Goal: Task Accomplishment & Management: Manage account settings

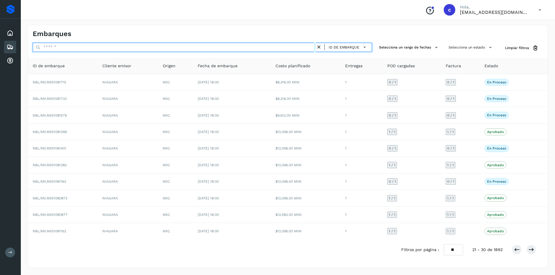
click at [229, 50] on input "text" at bounding box center [174, 47] width 283 height 9
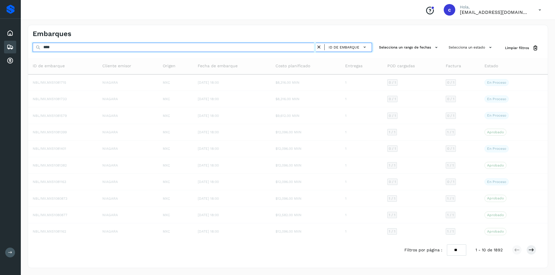
type input "*****"
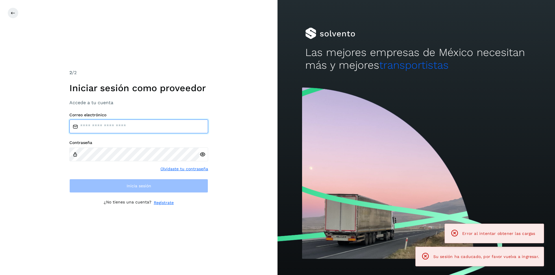
type input "**********"
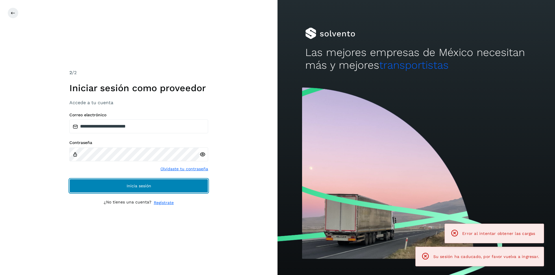
click at [149, 188] on span "Inicia sesión" at bounding box center [139, 186] width 25 height 4
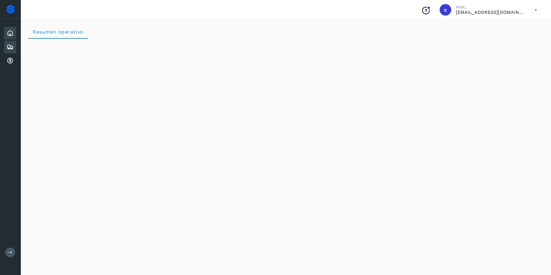
click at [9, 46] on icon at bounding box center [10, 47] width 7 height 7
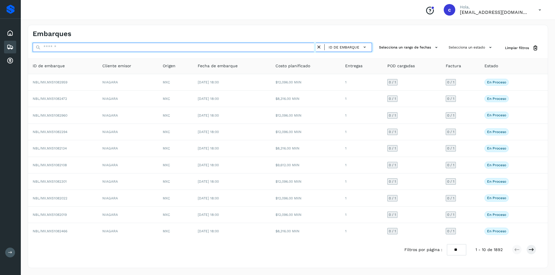
click at [164, 49] on input "text" at bounding box center [174, 47] width 283 height 9
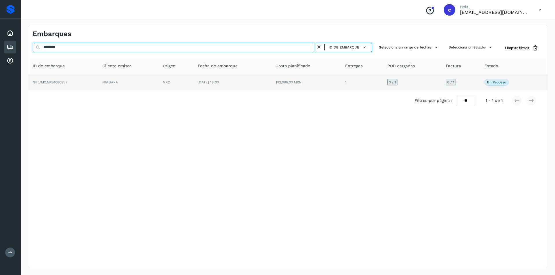
type input "********"
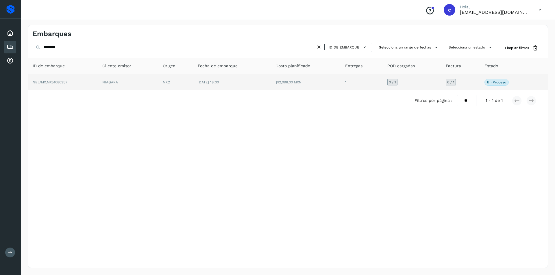
click at [112, 75] on td "NIAGARA" at bounding box center [128, 82] width 60 height 16
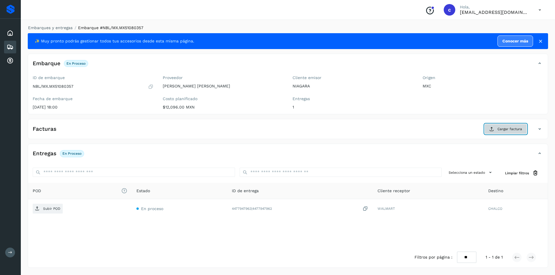
click at [499, 132] on button "Cargar factura" at bounding box center [505, 129] width 42 height 10
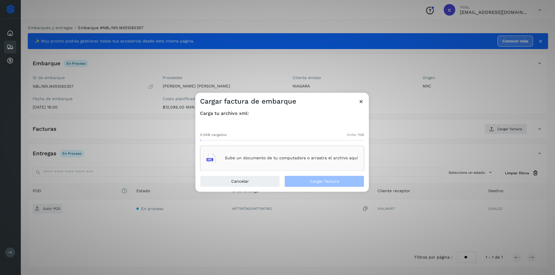
click at [262, 151] on div "Sube un documento de tu computadora o arrastra el archivo aquí" at bounding box center [281, 159] width 151 height 16
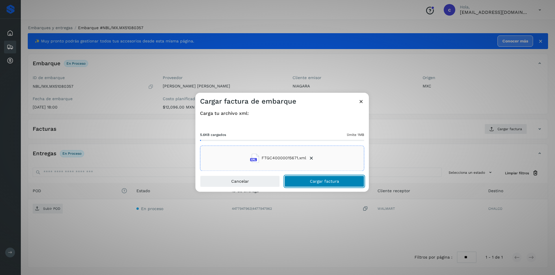
click at [339, 179] on button "Cargar factura" at bounding box center [324, 182] width 80 height 12
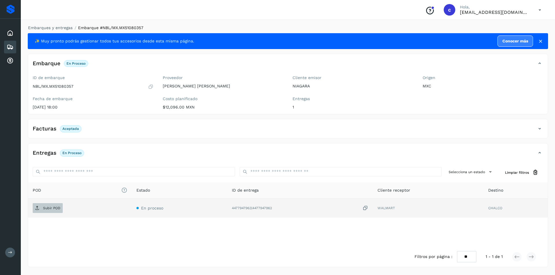
click at [44, 206] on span "Subir POD" at bounding box center [48, 208] width 30 height 9
click at [36, 208] on icon at bounding box center [37, 208] width 5 height 5
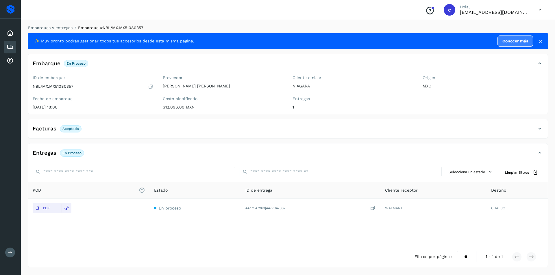
click at [7, 46] on icon at bounding box center [10, 47] width 7 height 7
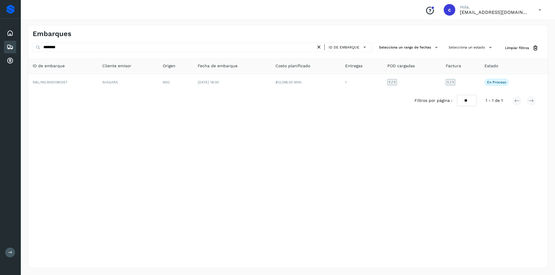
click at [320, 49] on icon at bounding box center [319, 47] width 6 height 6
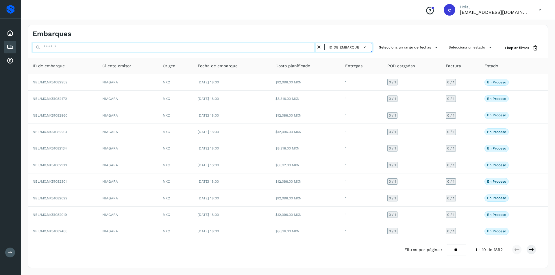
click at [261, 47] on input "text" at bounding box center [174, 47] width 283 height 9
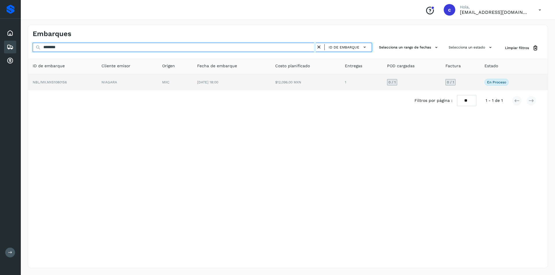
type input "********"
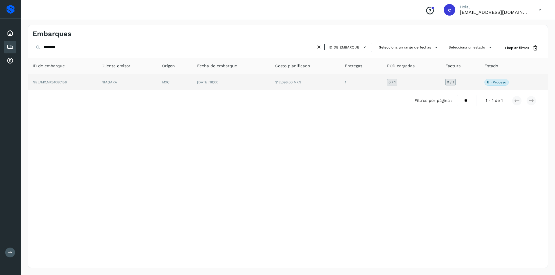
click at [114, 83] on td "NIAGARA" at bounding box center [127, 82] width 61 height 16
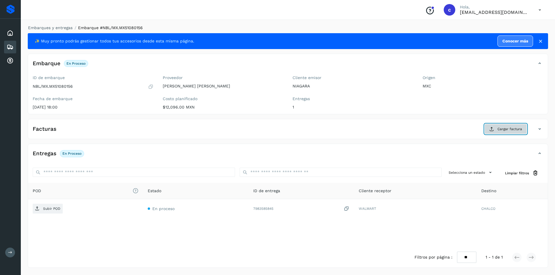
click at [501, 125] on button "Cargar factura" at bounding box center [505, 129] width 42 height 10
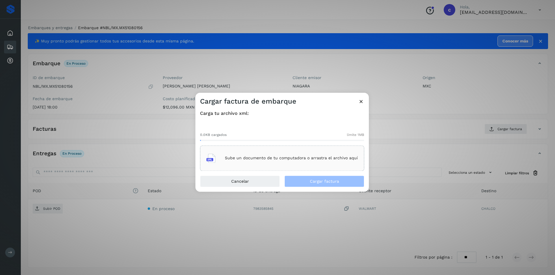
click at [305, 154] on div "Sube un documento de tu computadora o arrastra el archivo aquí" at bounding box center [281, 159] width 151 height 16
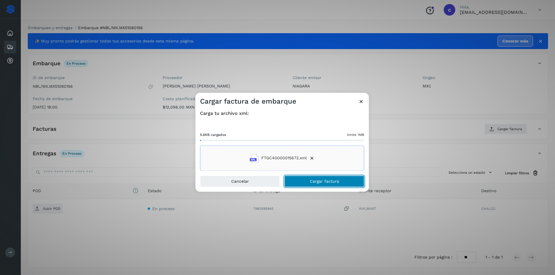
click at [307, 178] on button "Cargar factura" at bounding box center [324, 182] width 80 height 12
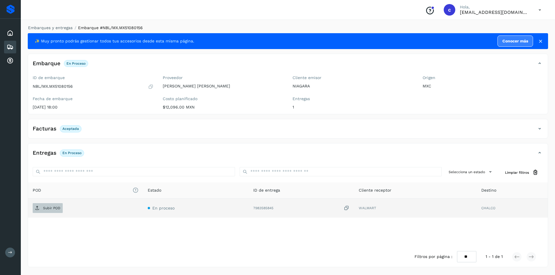
click at [52, 207] on p "Subir POD" at bounding box center [51, 208] width 17 height 4
click at [56, 211] on button "PDF" at bounding box center [47, 208] width 29 height 10
click at [13, 49] on icon at bounding box center [10, 47] width 7 height 7
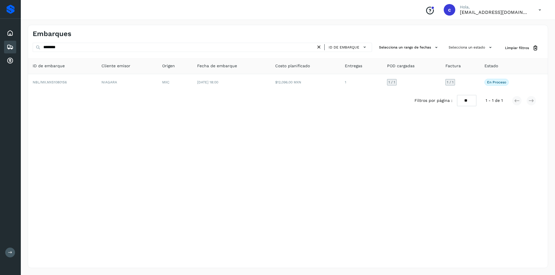
click at [319, 47] on icon at bounding box center [319, 47] width 6 height 6
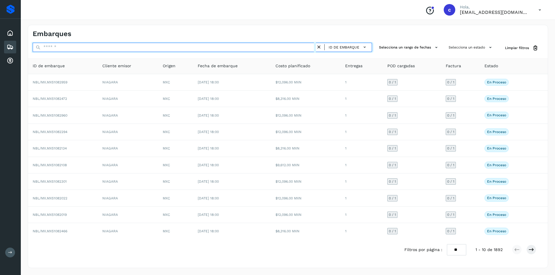
click at [264, 48] on input "text" at bounding box center [174, 47] width 283 height 9
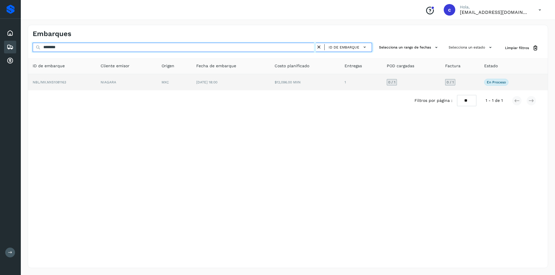
type input "********"
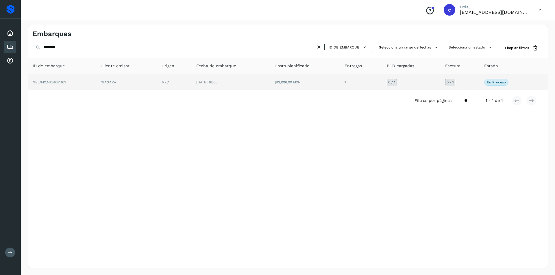
click at [120, 90] on td "NIAGARA" at bounding box center [126, 82] width 61 height 16
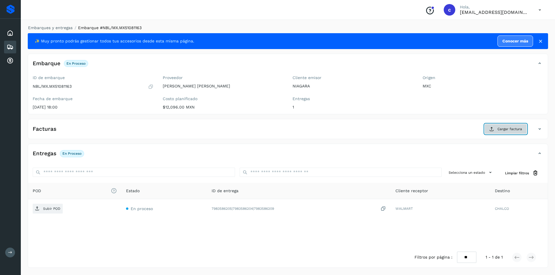
click at [496, 132] on button "Cargar factura" at bounding box center [505, 129] width 42 height 10
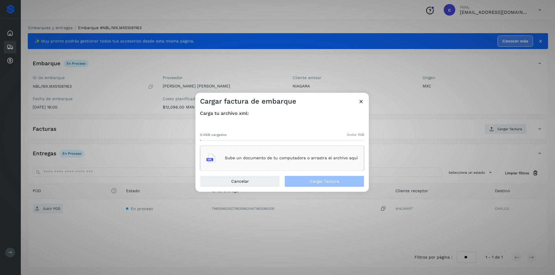
click at [322, 156] on p "Sube un documento de tu computadora o arrastra el archivo aquí" at bounding box center [291, 158] width 133 height 5
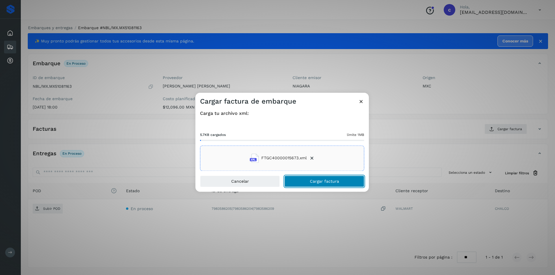
click at [343, 184] on button "Cargar factura" at bounding box center [324, 182] width 80 height 12
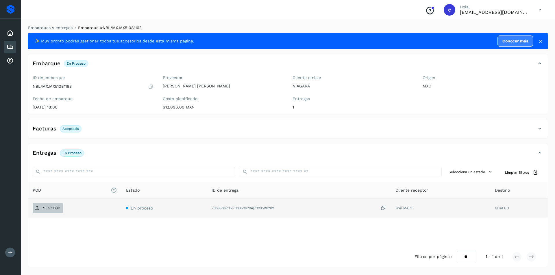
click at [53, 207] on p "Subir POD" at bounding box center [51, 208] width 17 height 4
click at [46, 208] on p "PDF" at bounding box center [46, 208] width 7 height 4
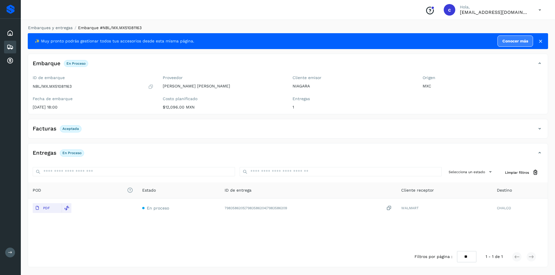
click at [9, 47] on icon at bounding box center [10, 47] width 7 height 7
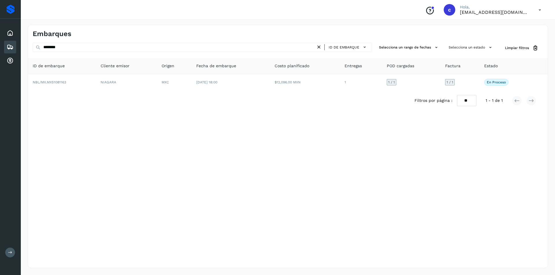
click at [320, 47] on icon at bounding box center [319, 47] width 6 height 6
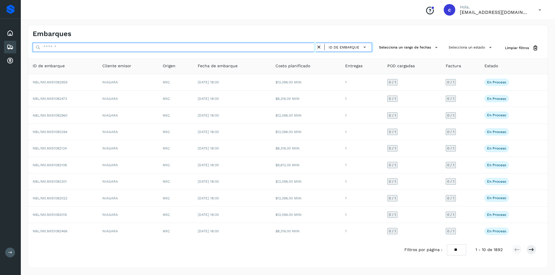
click at [298, 49] on input "text" at bounding box center [174, 47] width 283 height 9
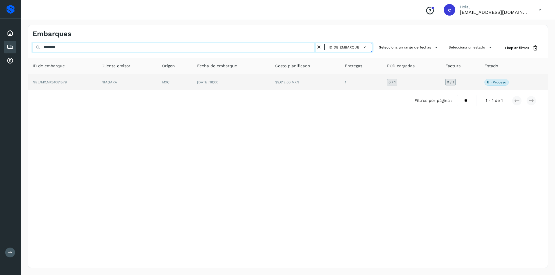
type input "********"
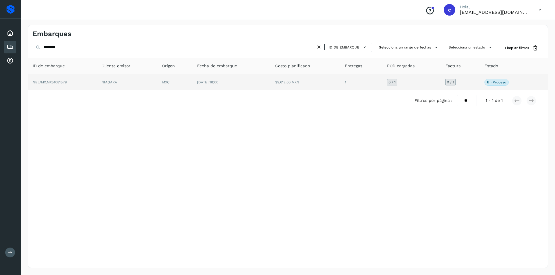
click at [223, 79] on td "[DATE] 18:00" at bounding box center [231, 82] width 78 height 16
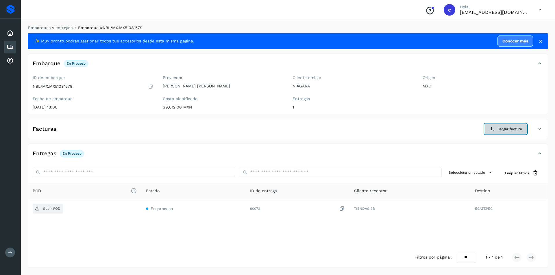
click at [503, 128] on span "Cargar factura" at bounding box center [509, 129] width 25 height 5
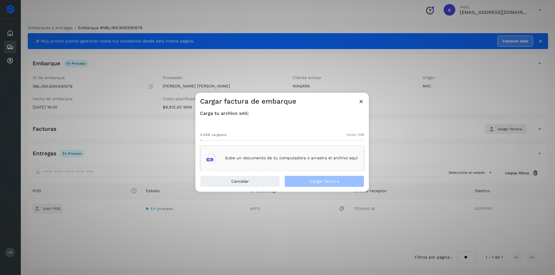
click at [303, 166] on div "Sube un documento de tu computadora o arrastra el archivo aquí" at bounding box center [281, 159] width 151 height 16
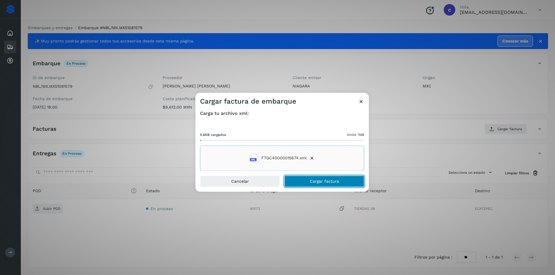
click at [340, 179] on button "Cargar factura" at bounding box center [324, 182] width 80 height 12
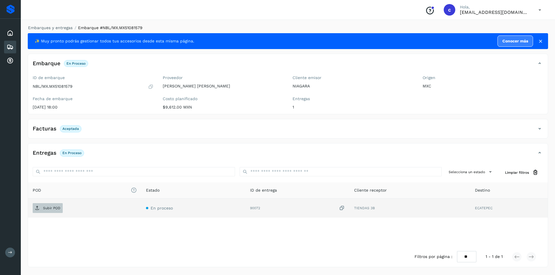
click at [40, 206] on span "Subir POD" at bounding box center [48, 208] width 30 height 9
click at [54, 204] on button "PDF" at bounding box center [47, 208] width 29 height 10
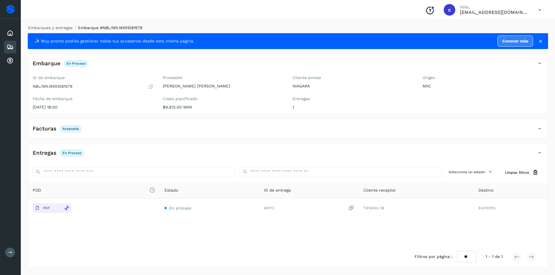
click at [9, 51] on div "Embarques" at bounding box center [10, 47] width 12 height 13
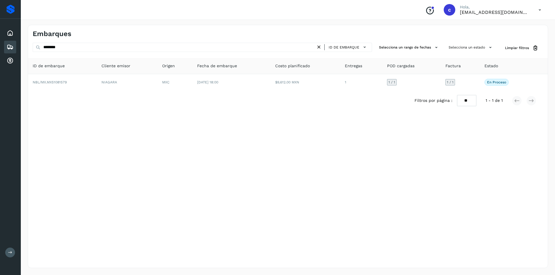
click at [320, 47] on icon at bounding box center [319, 47] width 6 height 6
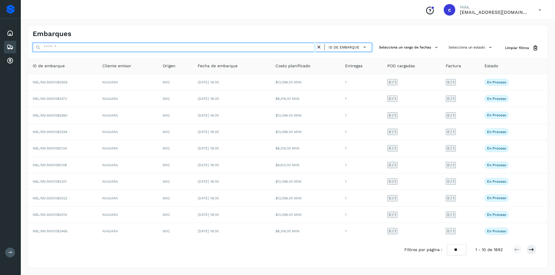
click at [237, 49] on input "text" at bounding box center [174, 47] width 283 height 9
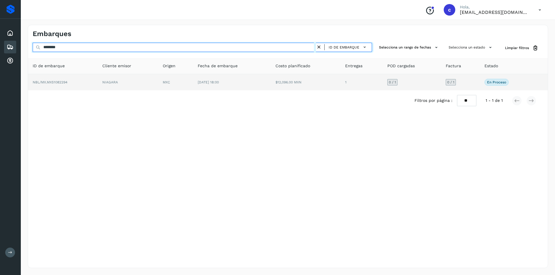
type input "********"
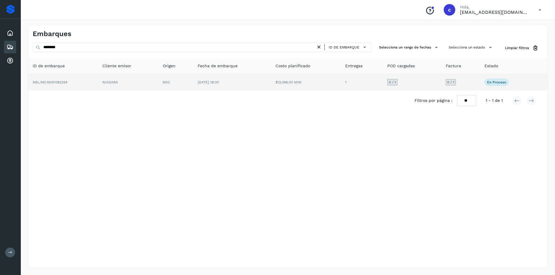
click at [138, 87] on td "NIAGARA" at bounding box center [128, 82] width 60 height 16
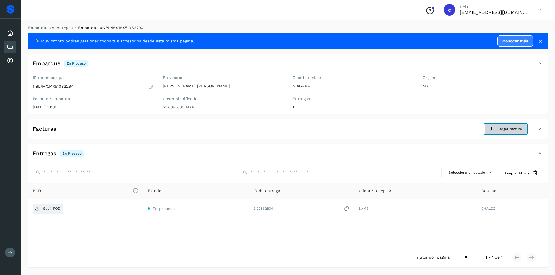
click at [514, 131] on span "Cargar factura" at bounding box center [509, 129] width 25 height 5
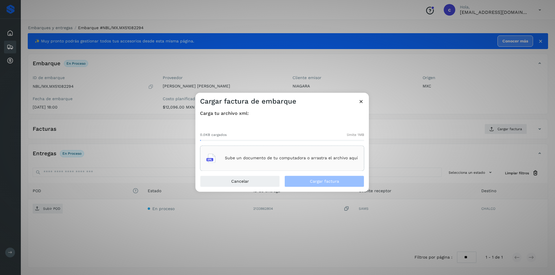
click at [330, 154] on div "Sube un documento de tu computadora o arrastra el archivo aquí" at bounding box center [281, 159] width 151 height 16
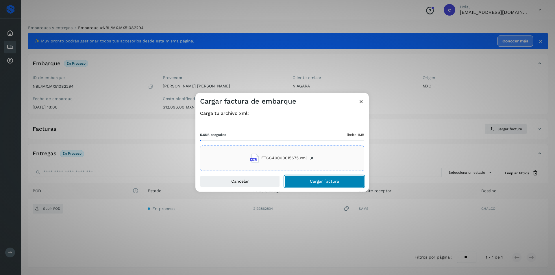
click at [325, 180] on span "Cargar factura" at bounding box center [324, 181] width 29 height 4
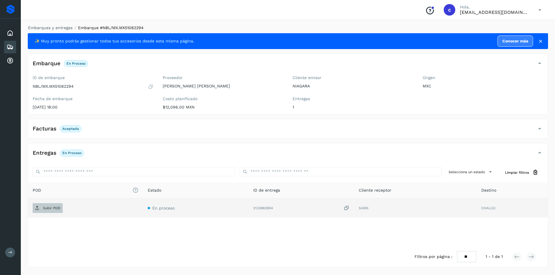
click at [54, 205] on span "Subir POD" at bounding box center [48, 208] width 30 height 9
click at [57, 208] on button "PDF" at bounding box center [47, 208] width 29 height 10
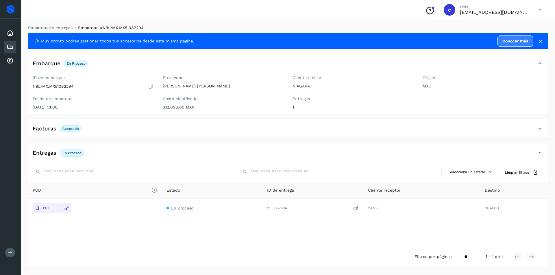
click at [5, 47] on div "Embarques" at bounding box center [10, 47] width 12 height 13
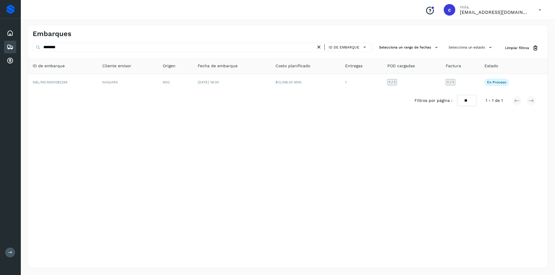
click at [320, 47] on icon at bounding box center [319, 47] width 6 height 6
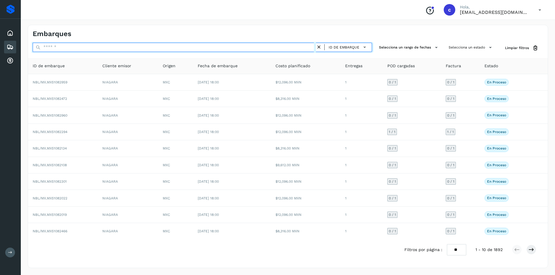
click at [240, 51] on input "text" at bounding box center [174, 47] width 283 height 9
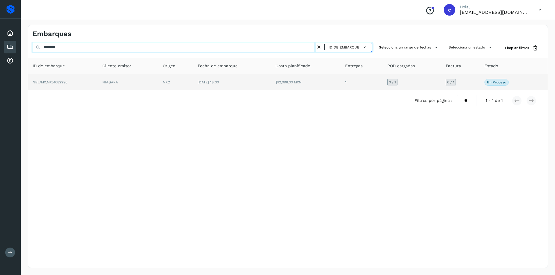
type input "********"
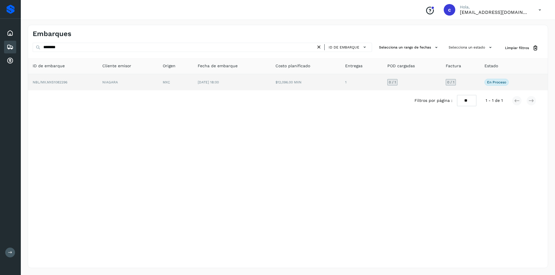
click at [151, 88] on td "NIAGARA" at bounding box center [128, 82] width 60 height 16
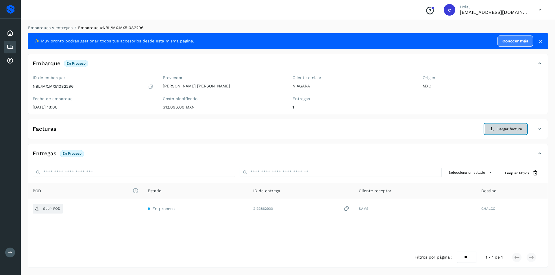
click at [496, 128] on button "Cargar factura" at bounding box center [505, 129] width 42 height 10
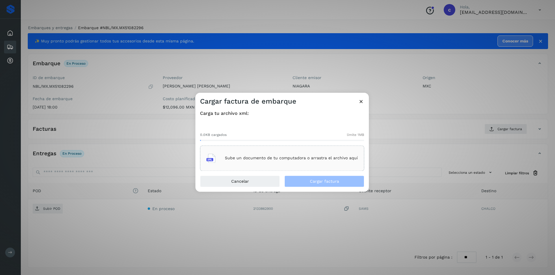
click at [298, 155] on div "Sube un documento de tu computadora o arrastra el archivo aquí" at bounding box center [281, 159] width 151 height 16
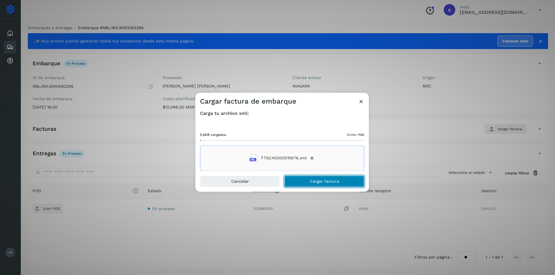
click at [353, 182] on button "Cargar factura" at bounding box center [324, 182] width 80 height 12
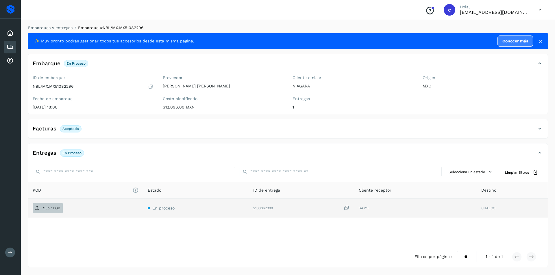
click at [56, 205] on span "Subir POD" at bounding box center [48, 208] width 30 height 9
click at [49, 209] on p "PDF" at bounding box center [46, 208] width 7 height 4
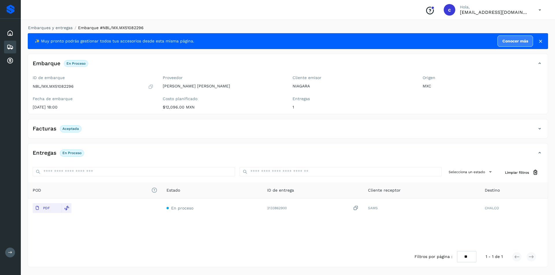
click at [10, 49] on icon at bounding box center [10, 47] width 7 height 7
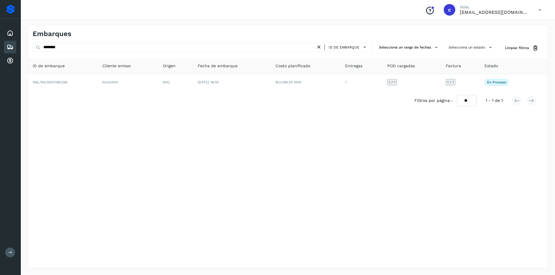
click at [320, 45] on icon at bounding box center [319, 47] width 6 height 6
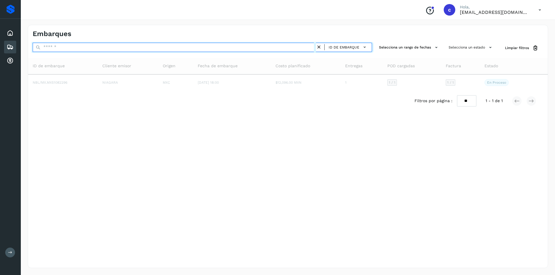
click at [269, 46] on input "text" at bounding box center [174, 47] width 283 height 9
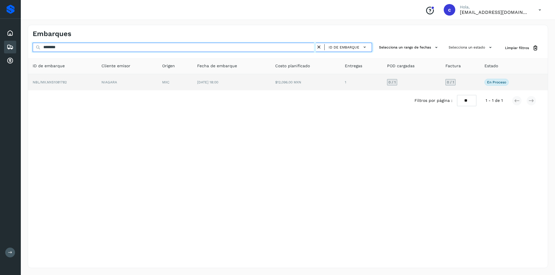
type input "********"
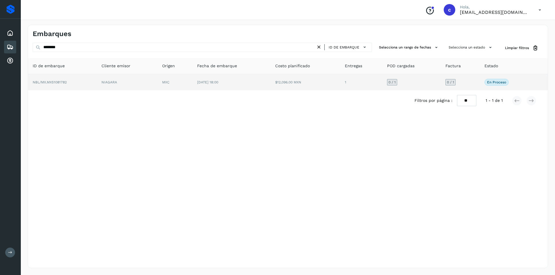
click at [167, 84] on td "MXC" at bounding box center [175, 82] width 35 height 16
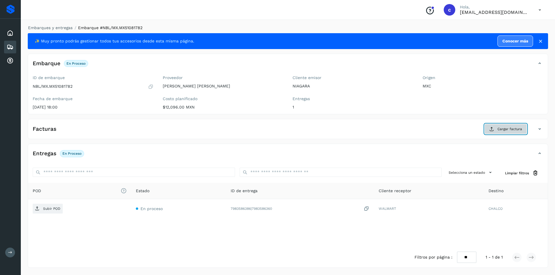
click at [495, 129] on button "Cargar factura" at bounding box center [505, 129] width 42 height 10
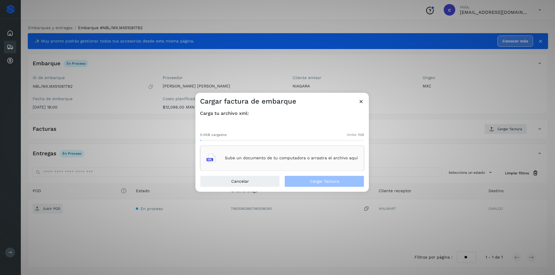
click at [288, 155] on div "Sube un documento de tu computadora o arrastra el archivo aquí" at bounding box center [281, 159] width 151 height 16
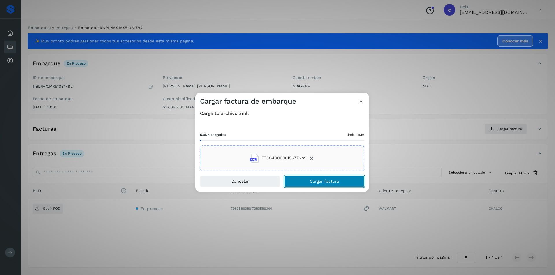
click at [314, 181] on span "Cargar factura" at bounding box center [324, 181] width 29 height 4
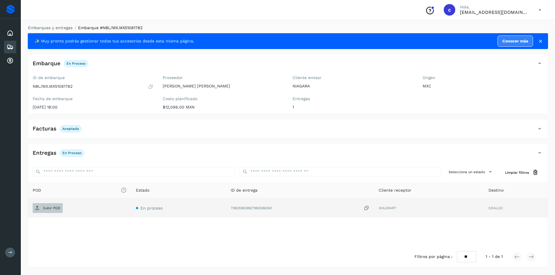
click at [52, 207] on p "Subir POD" at bounding box center [51, 208] width 17 height 4
click at [49, 210] on span "PDF" at bounding box center [42, 208] width 19 height 9
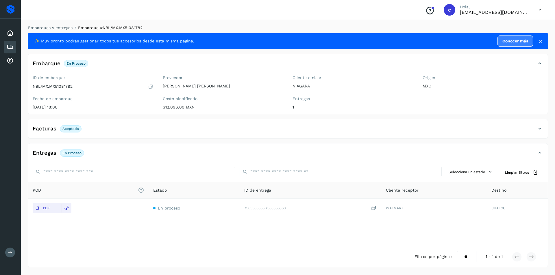
click at [12, 44] on icon at bounding box center [10, 47] width 7 height 7
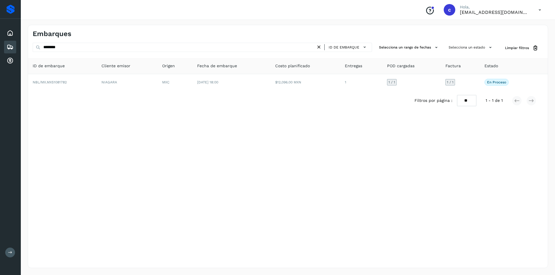
click at [320, 47] on icon at bounding box center [319, 47] width 6 height 6
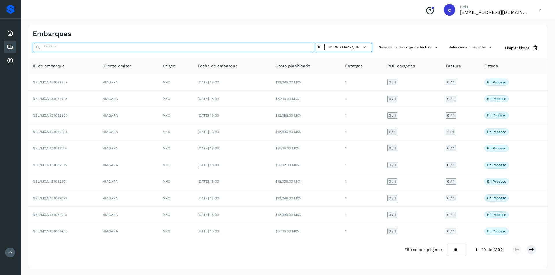
click at [307, 48] on input "text" at bounding box center [174, 47] width 283 height 9
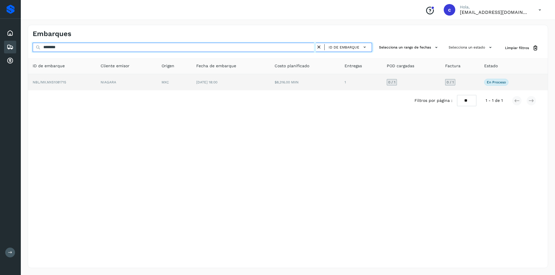
type input "********"
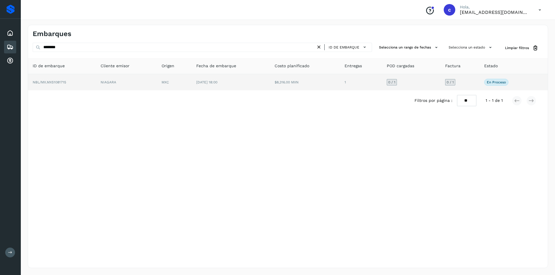
click at [270, 85] on td "$8,316.00 MXN" at bounding box center [305, 82] width 70 height 16
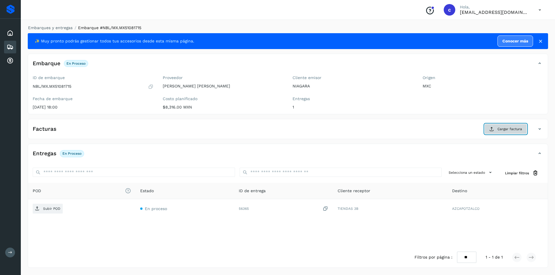
click at [489, 130] on button "Cargar factura" at bounding box center [505, 129] width 42 height 10
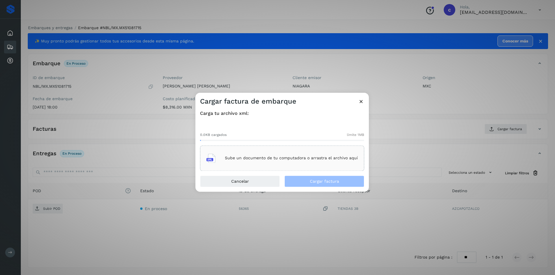
click at [292, 161] on div "Sube un documento de tu computadora o arrastra el archivo aquí" at bounding box center [281, 159] width 151 height 16
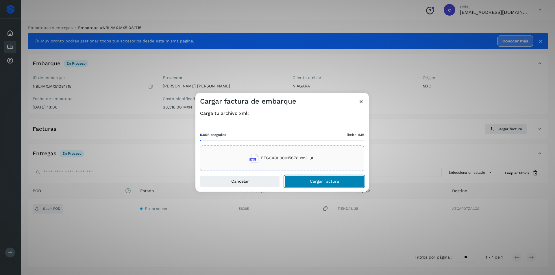
click at [344, 180] on button "Cargar factura" at bounding box center [324, 182] width 80 height 12
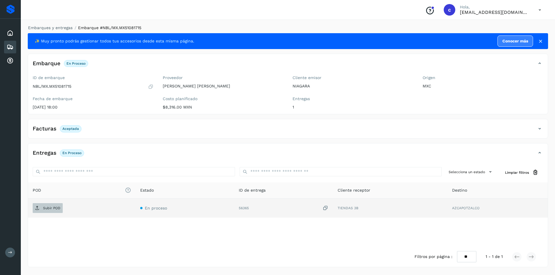
click at [43, 205] on span "Subir POD" at bounding box center [48, 208] width 30 height 9
click at [38, 205] on span "PDF" at bounding box center [42, 208] width 19 height 9
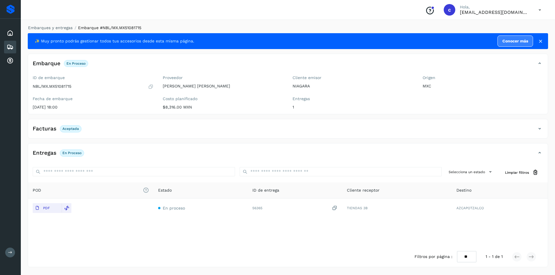
click at [8, 46] on icon at bounding box center [10, 47] width 7 height 7
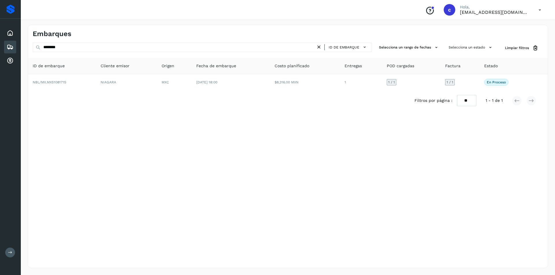
click at [319, 50] on icon at bounding box center [319, 47] width 6 height 6
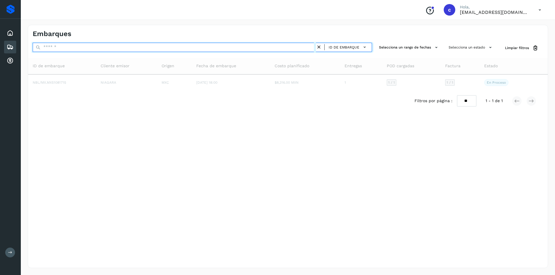
click at [269, 47] on input "text" at bounding box center [174, 47] width 283 height 9
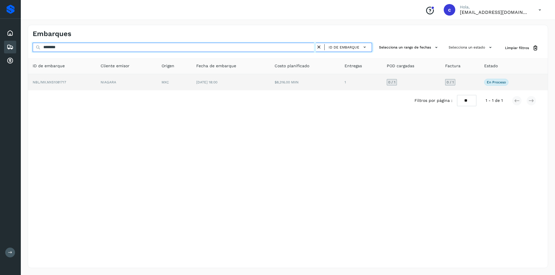
type input "********"
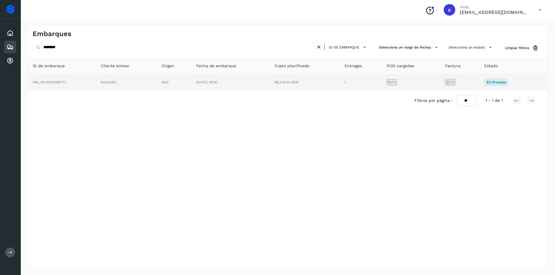
click at [205, 84] on span "[DATE] 18:00" at bounding box center [206, 82] width 21 height 4
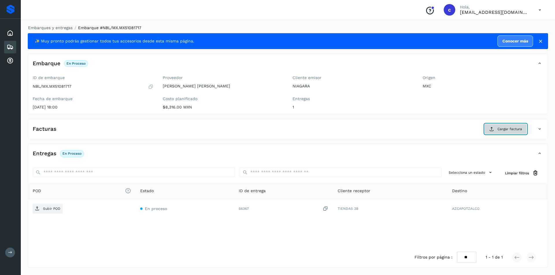
click at [494, 131] on button "Cargar factura" at bounding box center [505, 129] width 42 height 10
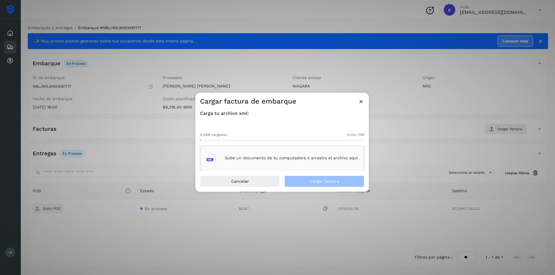
click at [287, 156] on p "Sube un documento de tu computadora o arrastra el archivo aquí" at bounding box center [291, 158] width 133 height 5
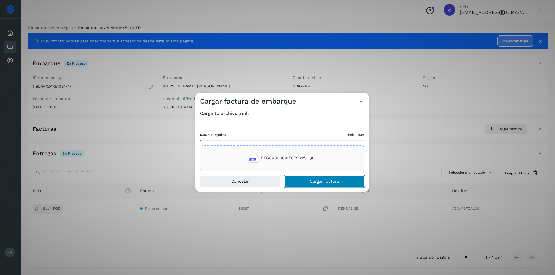
click at [334, 183] on span "Cargar factura" at bounding box center [324, 181] width 29 height 4
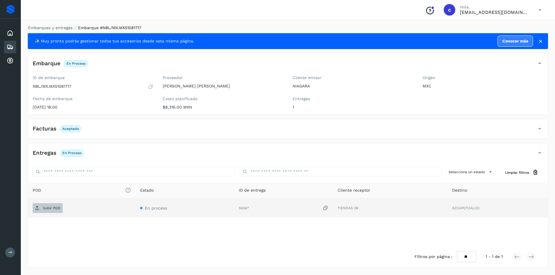
click at [45, 211] on span "Subir POD" at bounding box center [48, 208] width 30 height 9
click at [51, 212] on span "PDF" at bounding box center [42, 208] width 19 height 9
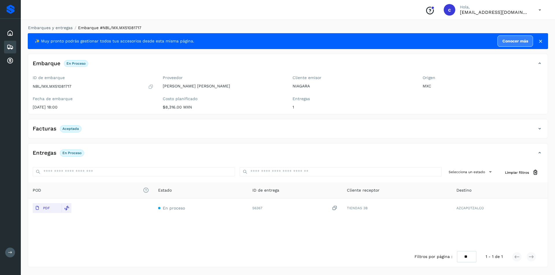
click at [8, 47] on icon at bounding box center [10, 47] width 7 height 7
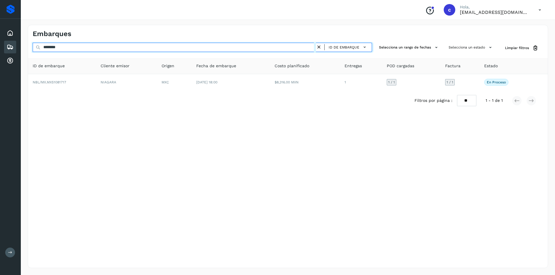
click at [118, 50] on input "********" at bounding box center [174, 47] width 283 height 9
type input "*"
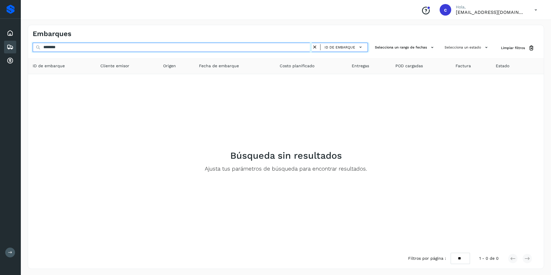
type input "********"
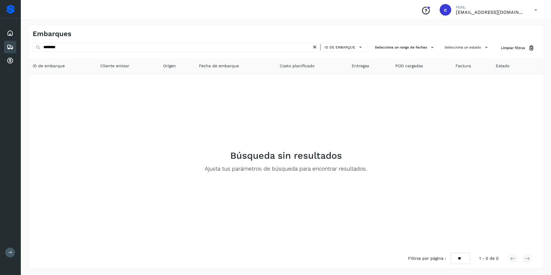
click at [314, 47] on icon at bounding box center [315, 47] width 6 height 6
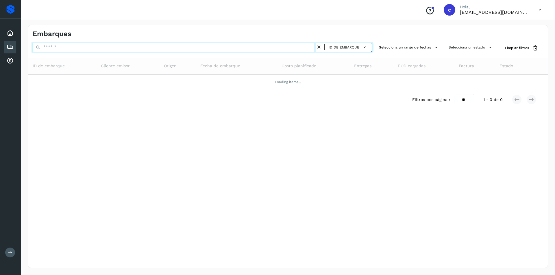
click at [221, 49] on input "text" at bounding box center [174, 47] width 283 height 9
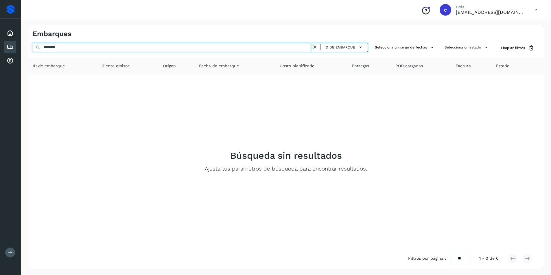
type input "********"
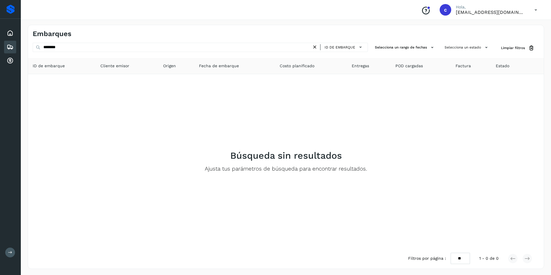
click at [316, 47] on icon at bounding box center [315, 47] width 6 height 6
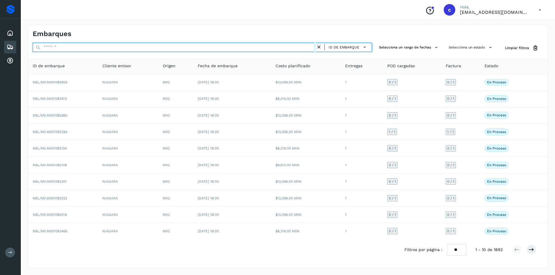
click at [213, 47] on input "text" at bounding box center [174, 47] width 283 height 9
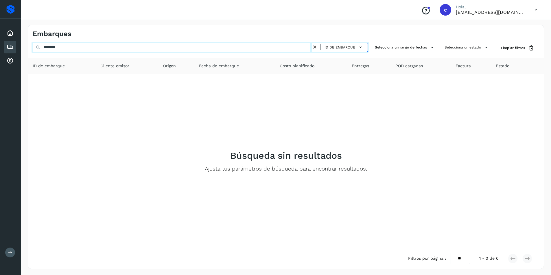
type input "********"
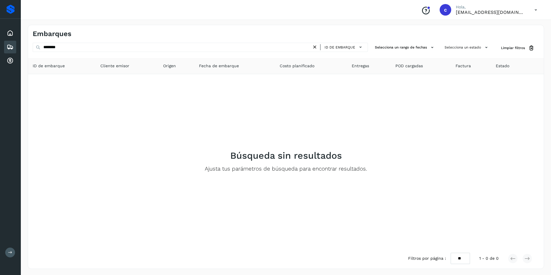
click at [318, 47] on icon at bounding box center [315, 47] width 6 height 6
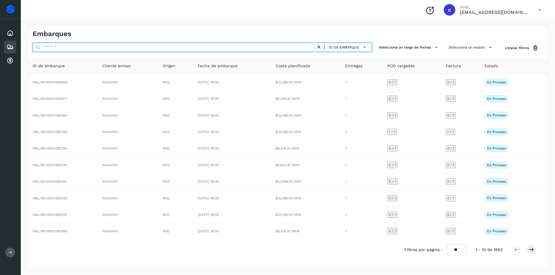
click at [264, 47] on input "text" at bounding box center [174, 47] width 283 height 9
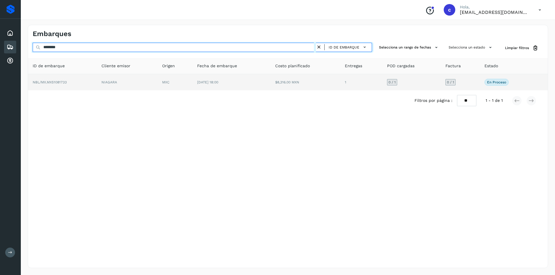
type input "********"
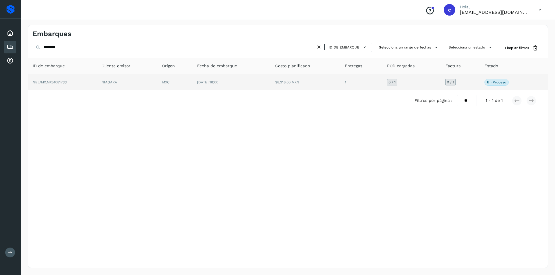
click at [216, 79] on td "[DATE] 18:00" at bounding box center [231, 82] width 78 height 16
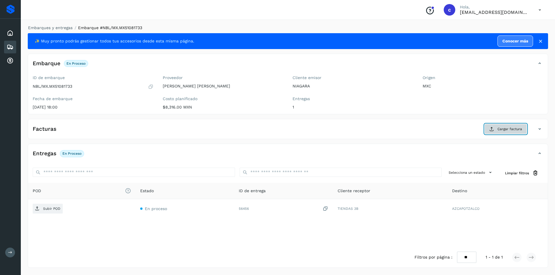
click at [500, 134] on button "Cargar factura" at bounding box center [505, 129] width 42 height 10
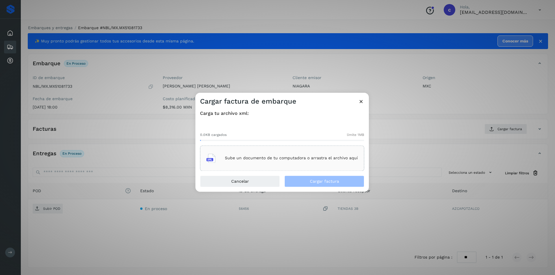
click at [257, 162] on div "Sube un documento de tu computadora o arrastra el archivo aquí" at bounding box center [281, 159] width 151 height 16
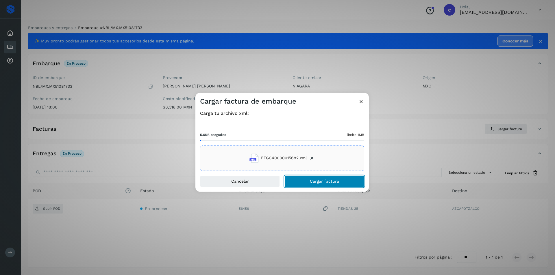
click at [319, 183] on span "Cargar factura" at bounding box center [324, 181] width 29 height 4
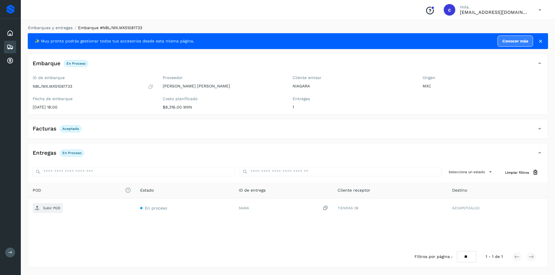
click at [449, 131] on div "Facturas Aceptada" at bounding box center [282, 129] width 508 height 10
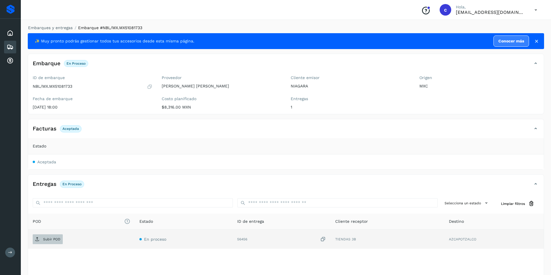
click at [45, 242] on span "Subir POD" at bounding box center [48, 239] width 30 height 9
click at [55, 237] on button "PDF" at bounding box center [47, 240] width 29 height 10
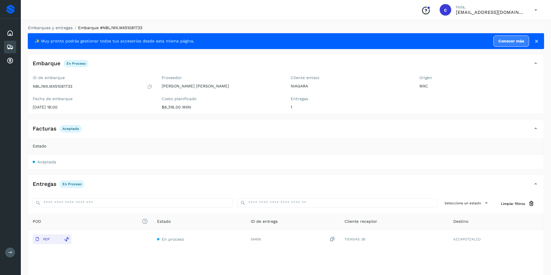
click at [13, 47] on icon at bounding box center [10, 47] width 7 height 7
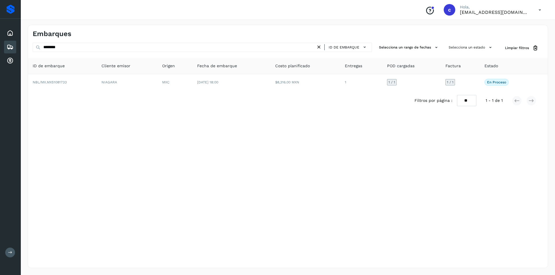
click at [8, 45] on icon at bounding box center [10, 47] width 7 height 7
click at [318, 46] on icon at bounding box center [319, 47] width 6 height 6
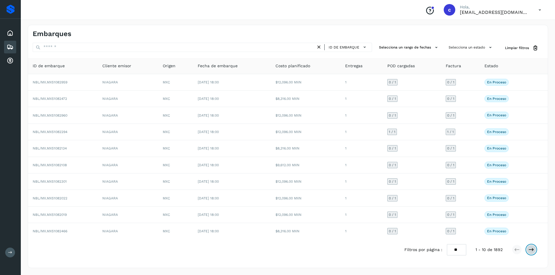
click at [532, 252] on icon at bounding box center [531, 250] width 6 height 6
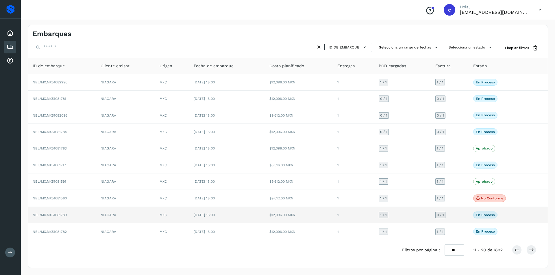
click at [450, 216] on td "0 / 1" at bounding box center [450, 215] width 38 height 16
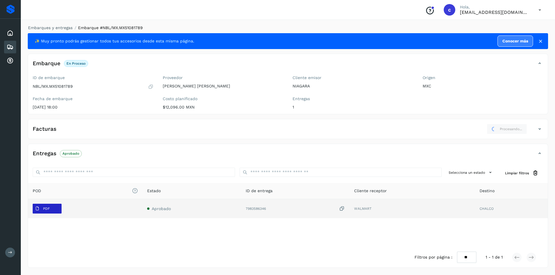
click at [46, 208] on p "PDF" at bounding box center [46, 209] width 7 height 4
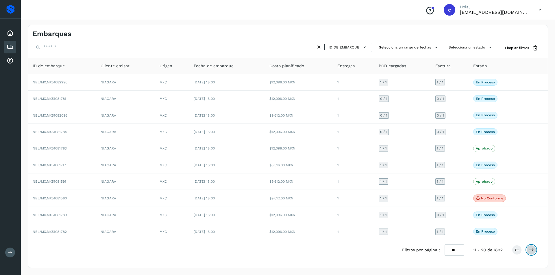
click at [530, 248] on icon at bounding box center [531, 250] width 6 height 6
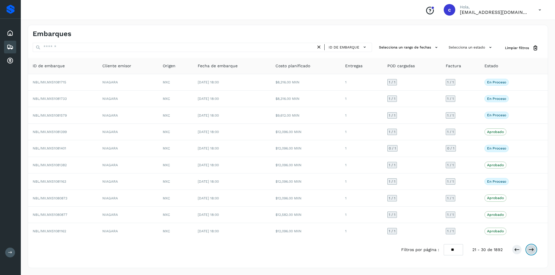
click at [530, 247] on button at bounding box center [531, 250] width 10 height 10
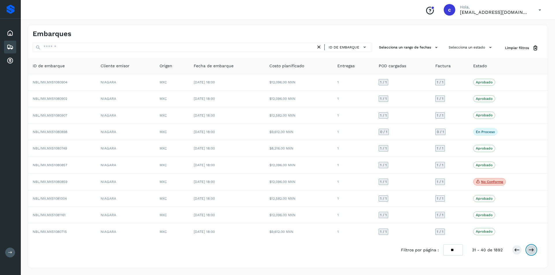
click at [530, 247] on button at bounding box center [531, 250] width 10 height 10
click at [534, 252] on button at bounding box center [531, 250] width 10 height 10
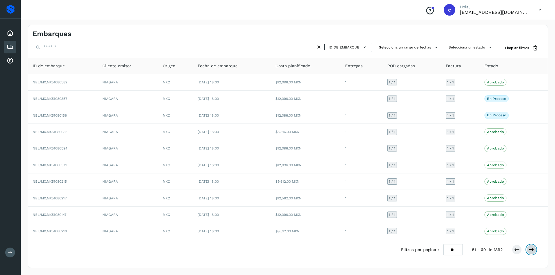
click at [532, 248] on icon at bounding box center [531, 250] width 6 height 6
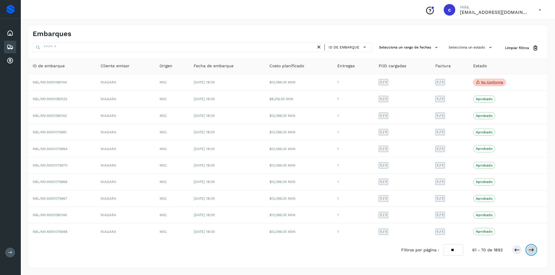
click at [528, 247] on button at bounding box center [531, 250] width 10 height 10
click at [515, 255] on button at bounding box center [517, 250] width 10 height 10
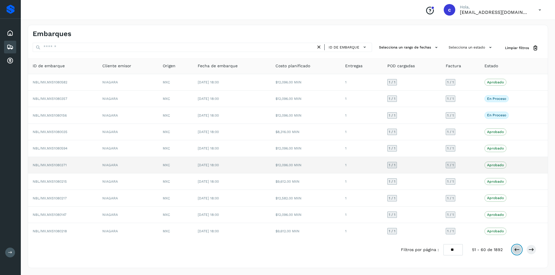
click at [512, 245] on button at bounding box center [517, 250] width 10 height 10
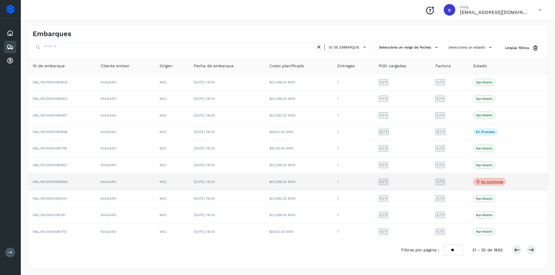
click at [488, 184] on span "No conforme" at bounding box center [489, 182] width 33 height 8
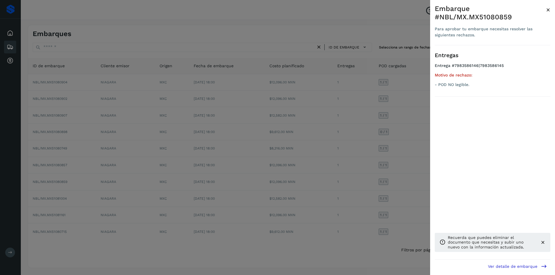
click at [548, 10] on span "×" at bounding box center [548, 10] width 4 height 8
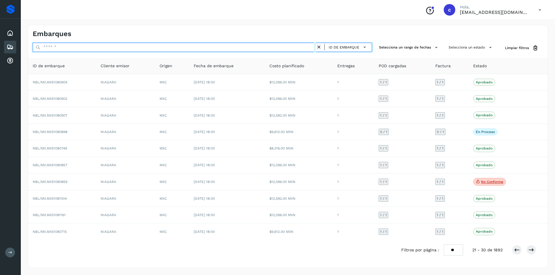
click at [247, 49] on input "text" at bounding box center [174, 47] width 283 height 9
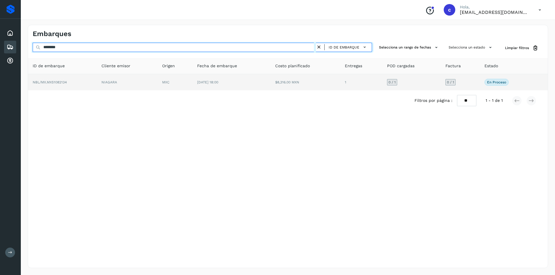
type input "********"
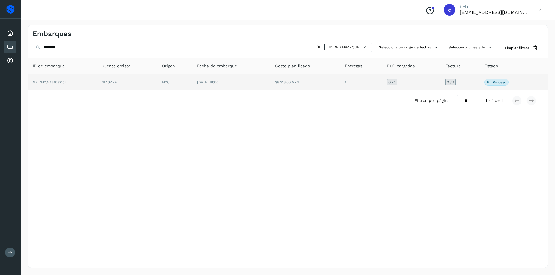
click at [195, 79] on td "[DATE] 18:00" at bounding box center [231, 82] width 78 height 16
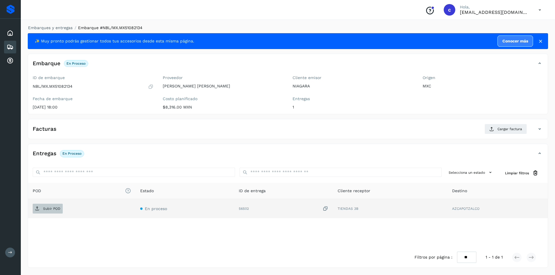
click at [50, 210] on p "Subir POD" at bounding box center [51, 209] width 17 height 4
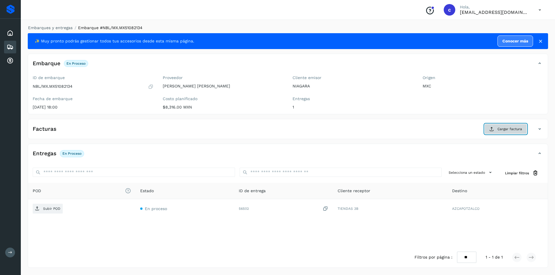
click at [500, 129] on span "Cargar factura" at bounding box center [509, 129] width 25 height 5
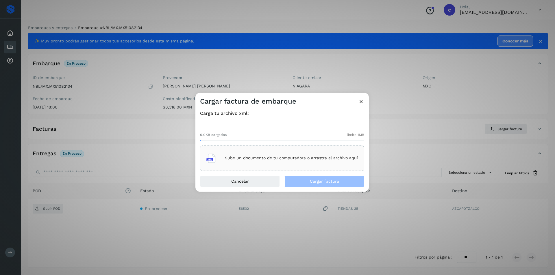
click at [287, 157] on p "Sube un documento de tu computadora o arrastra el archivo aquí" at bounding box center [291, 158] width 133 height 5
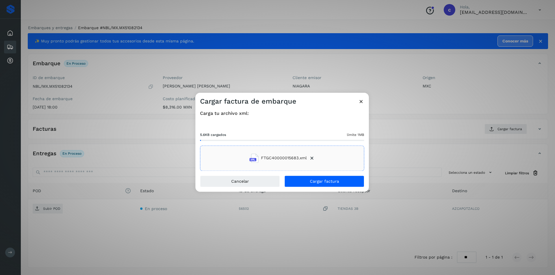
click at [305, 175] on div "Carga tu archivo xml: 5.6KB cargados límite 1MB FTGC40000015683.xml" at bounding box center [281, 141] width 173 height 70
click at [309, 184] on button "Cargar factura" at bounding box center [324, 182] width 80 height 12
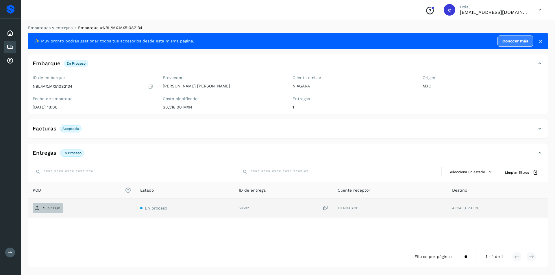
click at [54, 210] on p "Subir POD" at bounding box center [51, 208] width 17 height 4
click at [50, 208] on span "PDF" at bounding box center [42, 208] width 19 height 9
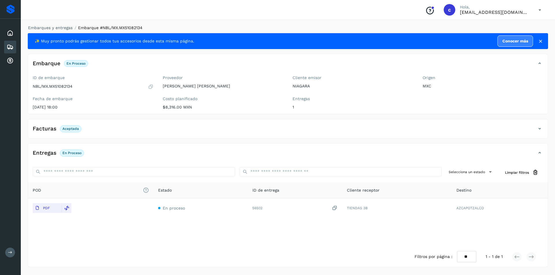
click at [5, 46] on div "Embarques" at bounding box center [10, 47] width 12 height 13
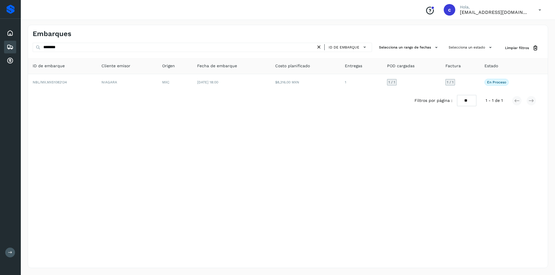
click at [322, 45] on icon at bounding box center [319, 47] width 6 height 6
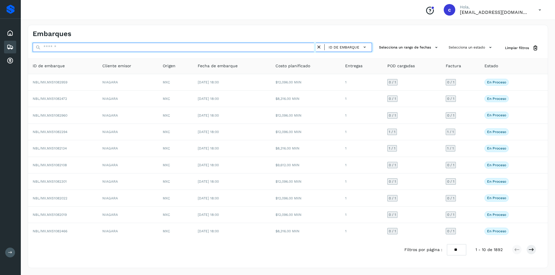
click at [273, 47] on input "text" at bounding box center [174, 47] width 283 height 9
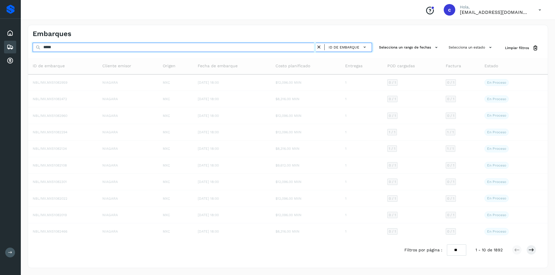
type input "****"
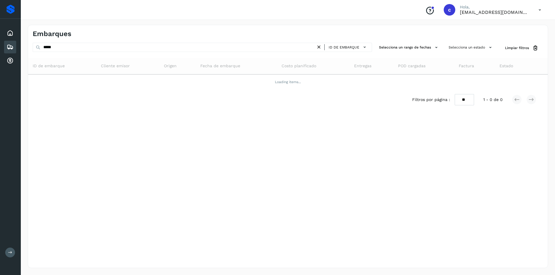
click at [322, 50] on icon at bounding box center [319, 47] width 6 height 6
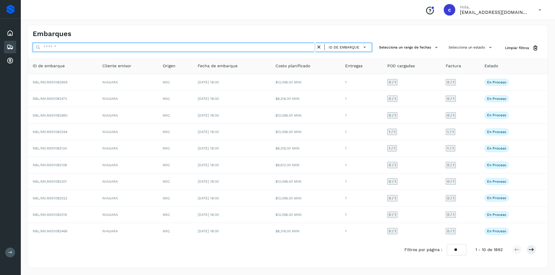
click at [296, 49] on input "text" at bounding box center [174, 47] width 283 height 9
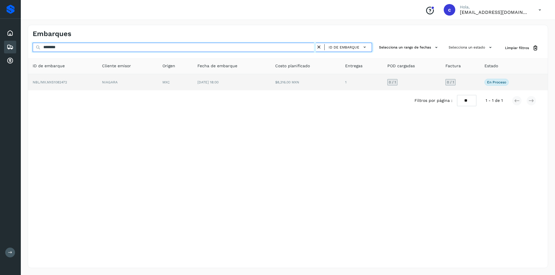
type input "********"
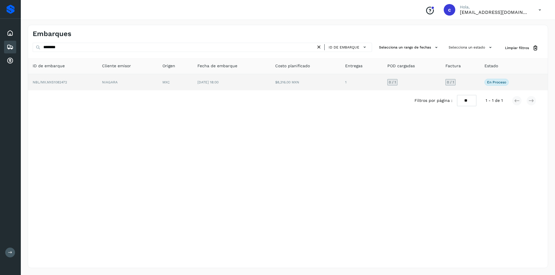
click at [110, 83] on td "NIAGARA" at bounding box center [127, 82] width 60 height 16
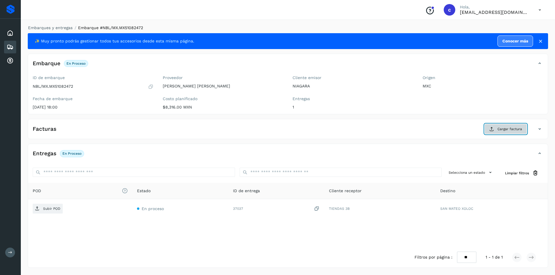
click at [488, 125] on button "Cargar factura" at bounding box center [505, 129] width 42 height 10
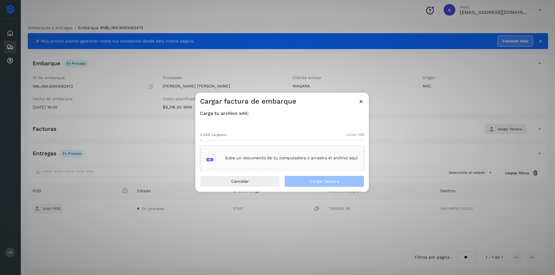
click at [315, 158] on p "Sube un documento de tu computadora o arrastra el archivo aquí" at bounding box center [291, 158] width 133 height 5
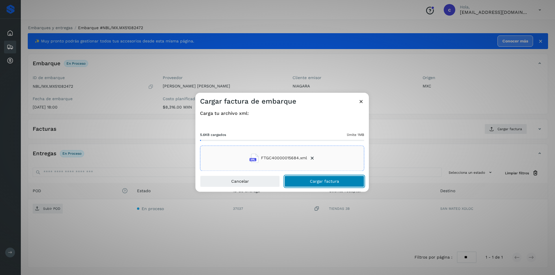
click at [348, 183] on button "Cargar factura" at bounding box center [324, 182] width 80 height 12
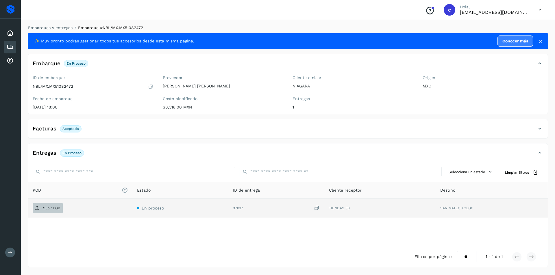
click at [58, 207] on p "Subir POD" at bounding box center [51, 208] width 17 height 4
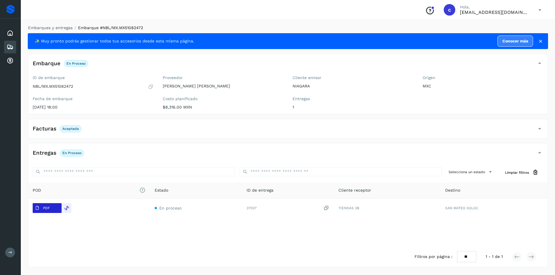
click at [40, 213] on td "PDF" at bounding box center [89, 208] width 122 height 19
click at [57, 210] on button "PDF" at bounding box center [47, 208] width 29 height 10
click at [11, 42] on div "Embarques" at bounding box center [10, 47] width 12 height 13
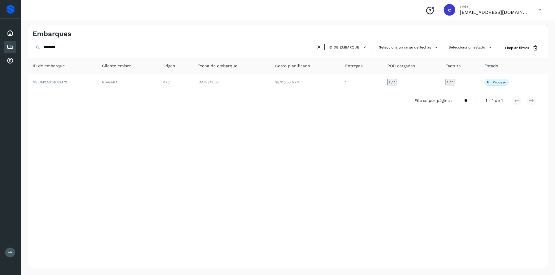
click at [322, 45] on icon at bounding box center [319, 47] width 6 height 6
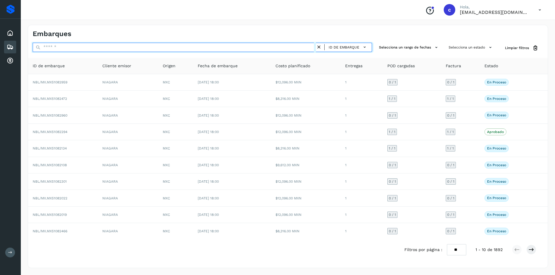
click at [305, 47] on input "text" at bounding box center [174, 47] width 283 height 9
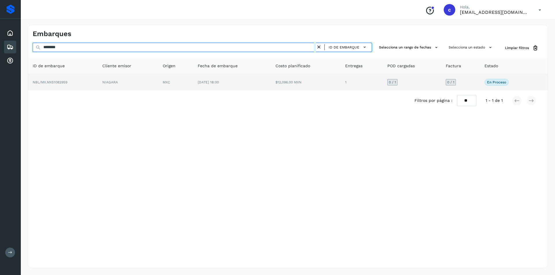
type input "********"
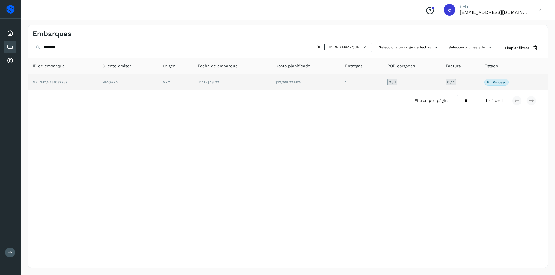
click at [301, 88] on td "$12,096.00 MXN" at bounding box center [306, 82] width 70 height 16
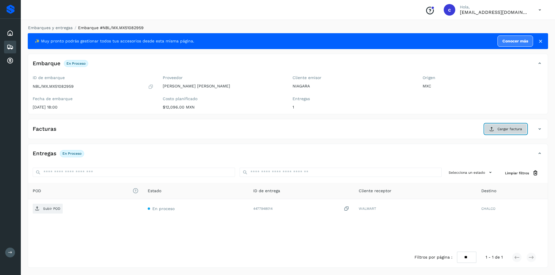
click at [504, 131] on span "Cargar factura" at bounding box center [509, 129] width 25 height 5
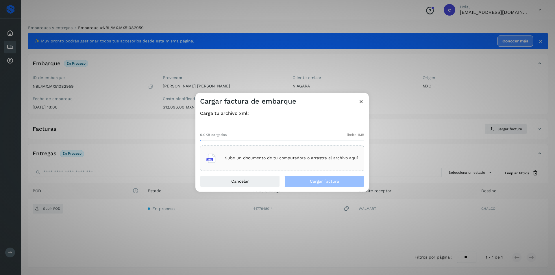
click at [323, 161] on p "Sube un documento de tu computadora o arrastra el archivo aquí" at bounding box center [291, 158] width 133 height 5
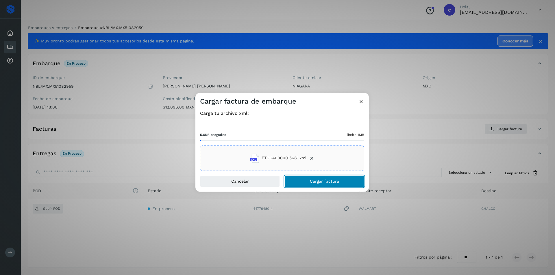
click at [338, 184] on span "Cargar factura" at bounding box center [324, 181] width 29 height 4
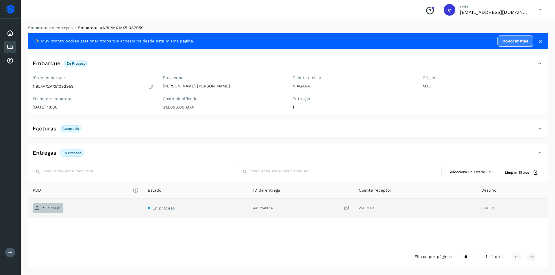
click at [56, 207] on p "Subir POD" at bounding box center [51, 208] width 17 height 4
click at [37, 211] on span "PDF" at bounding box center [42, 208] width 19 height 9
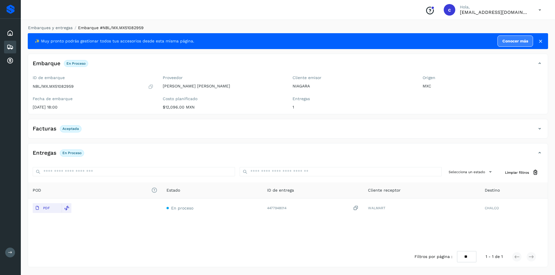
click at [13, 49] on icon at bounding box center [10, 47] width 7 height 7
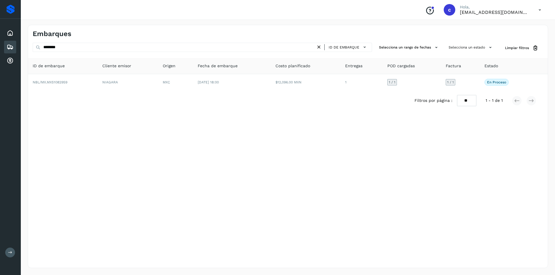
click at [320, 48] on icon at bounding box center [319, 47] width 6 height 6
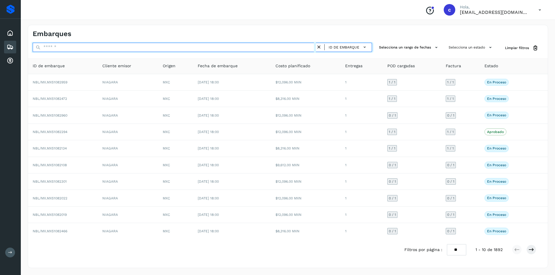
click at [275, 48] on input "text" at bounding box center [174, 47] width 283 height 9
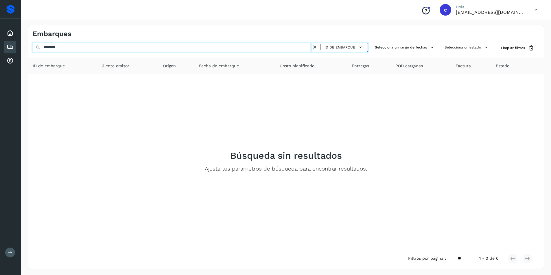
type input "********"
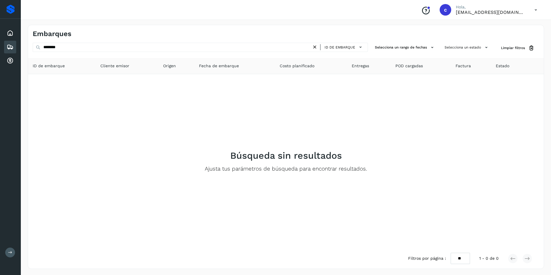
click at [318, 45] on icon at bounding box center [315, 47] width 6 height 6
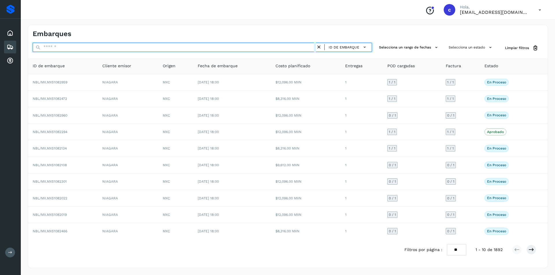
click at [286, 51] on input "text" at bounding box center [174, 47] width 283 height 9
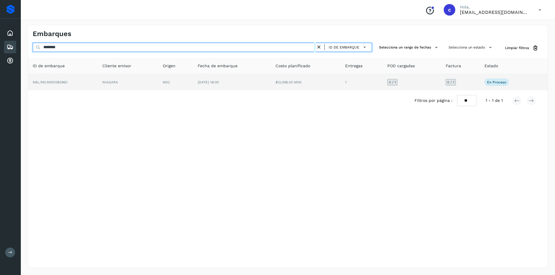
type input "********"
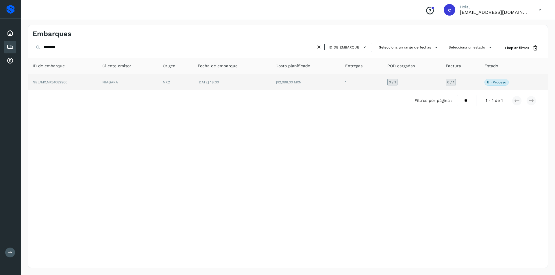
click at [222, 86] on td "[DATE] 18:00" at bounding box center [232, 82] width 78 height 16
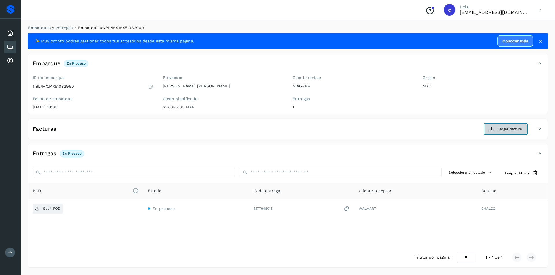
click at [494, 133] on button "Cargar factura" at bounding box center [505, 129] width 42 height 10
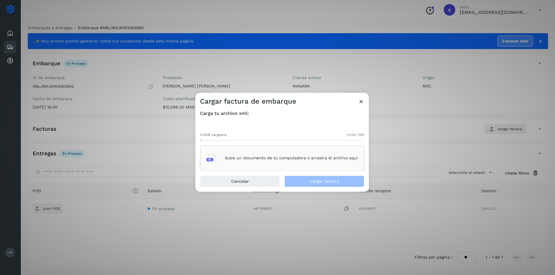
click at [325, 164] on div "Sube un documento de tu computadora o arrastra el archivo aquí" at bounding box center [281, 159] width 151 height 16
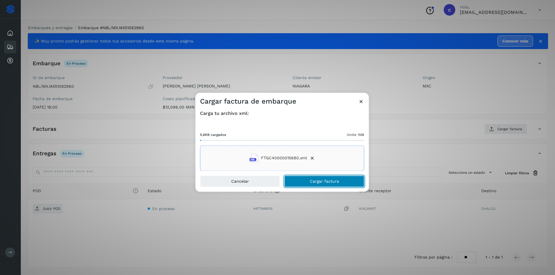
click at [330, 180] on span "Cargar factura" at bounding box center [324, 181] width 29 height 4
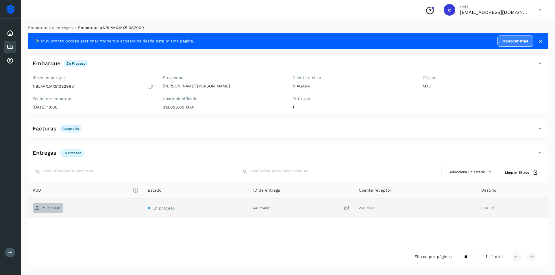
click at [43, 206] on p "Subir POD" at bounding box center [51, 208] width 17 height 4
click at [46, 210] on p "PDF" at bounding box center [46, 208] width 7 height 4
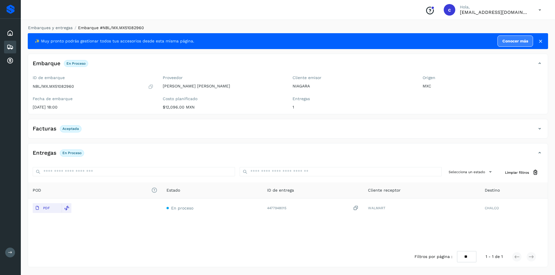
click at [10, 48] on icon at bounding box center [10, 47] width 7 height 7
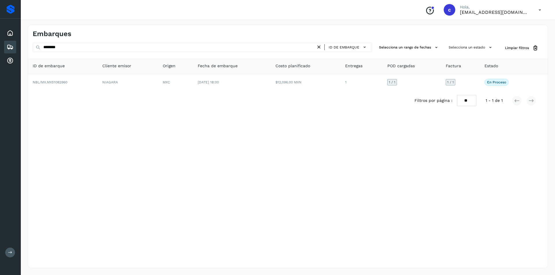
click at [320, 49] on icon at bounding box center [319, 47] width 6 height 6
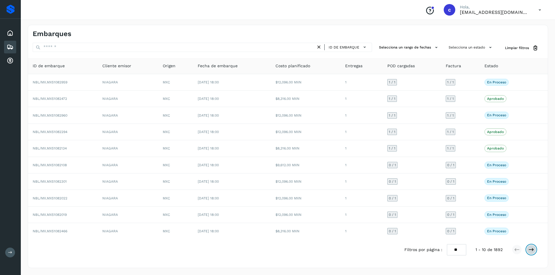
click at [531, 249] on icon at bounding box center [531, 250] width 6 height 6
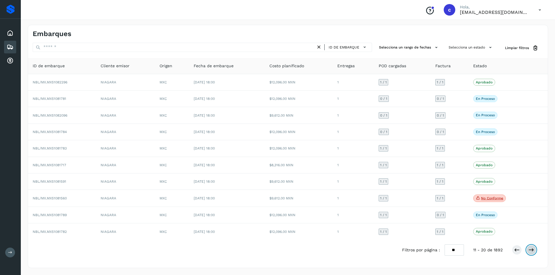
click at [527, 249] on button at bounding box center [531, 250] width 10 height 10
click at [525, 250] on div at bounding box center [524, 250] width 24 height 10
click at [528, 251] on button at bounding box center [531, 250] width 10 height 10
click at [531, 251] on icon at bounding box center [531, 250] width 6 height 6
click at [532, 252] on icon at bounding box center [531, 250] width 6 height 6
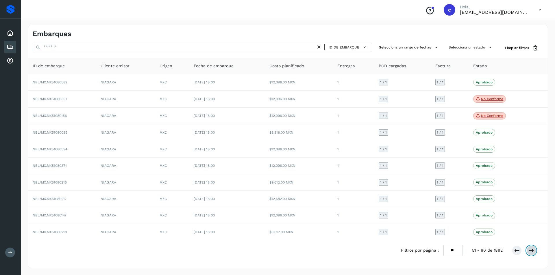
click at [534, 252] on button at bounding box center [531, 251] width 10 height 10
click at [534, 252] on button at bounding box center [531, 250] width 10 height 10
click at [10, 45] on icon at bounding box center [10, 47] width 7 height 7
click at [7, 31] on icon at bounding box center [10, 33] width 7 height 7
